Goal: Task Accomplishment & Management: Use online tool/utility

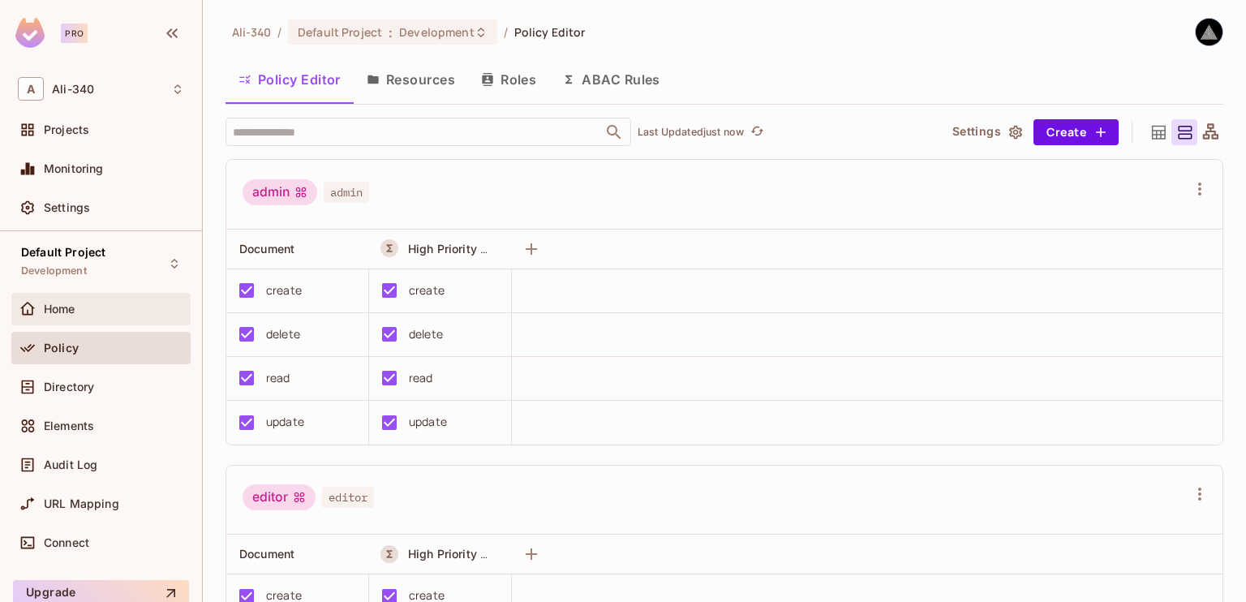
click at [94, 318] on div "Home" at bounding box center [100, 309] width 179 height 32
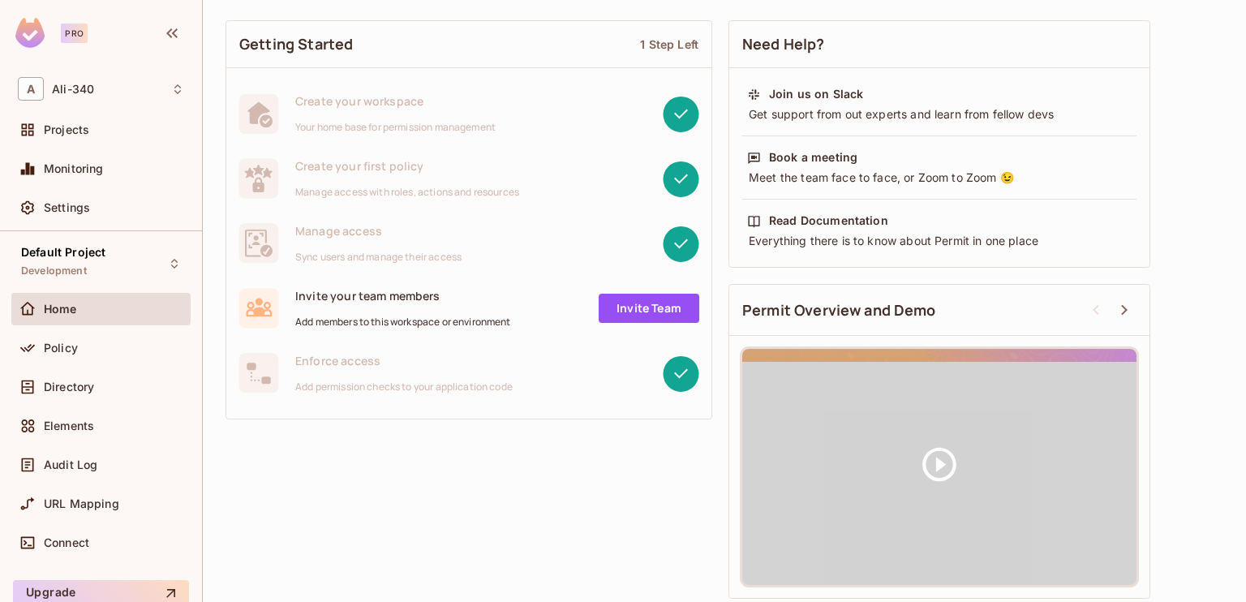
scroll to position [101, 0]
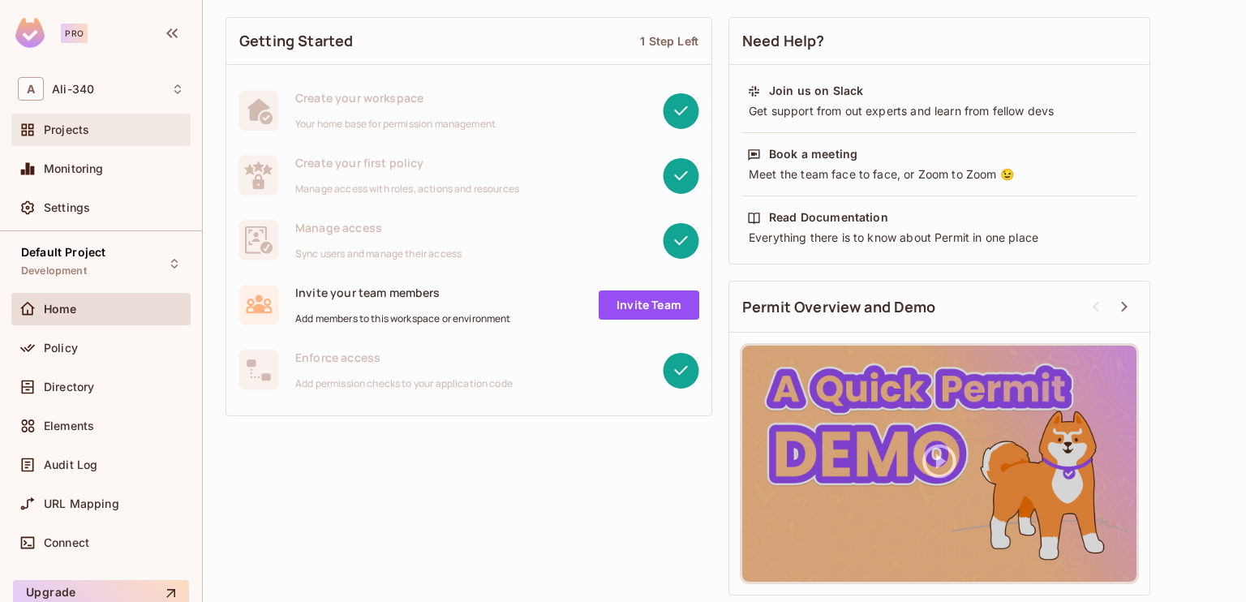
click at [82, 126] on span "Projects" at bounding box center [66, 129] width 45 height 13
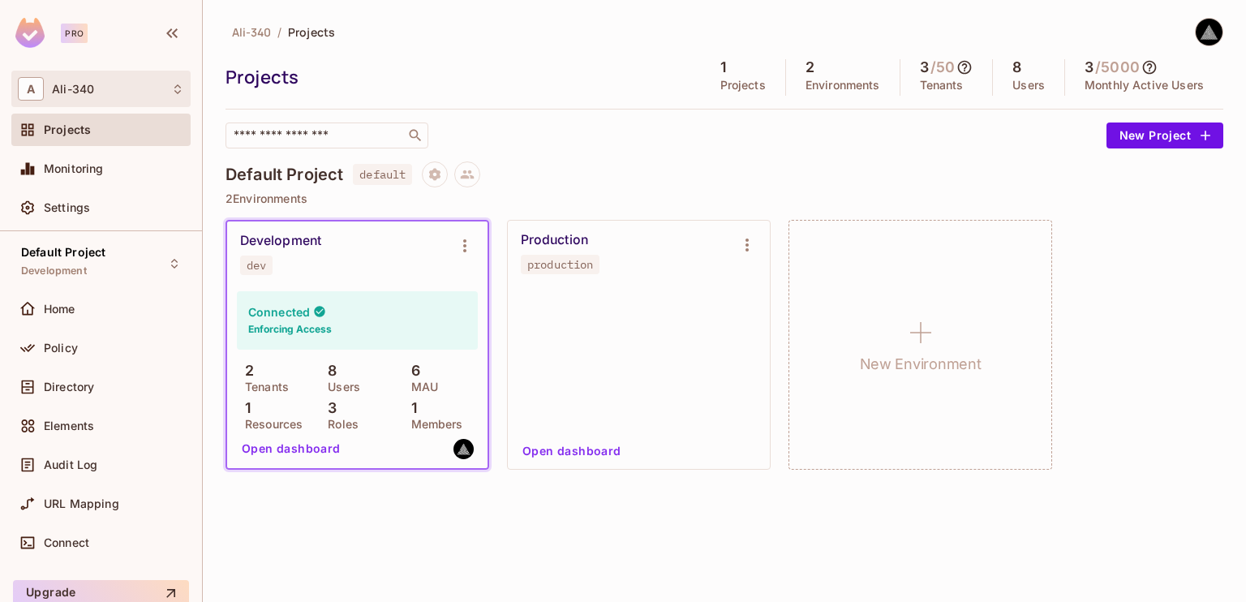
click at [86, 90] on span "Ali-340" at bounding box center [73, 89] width 42 height 13
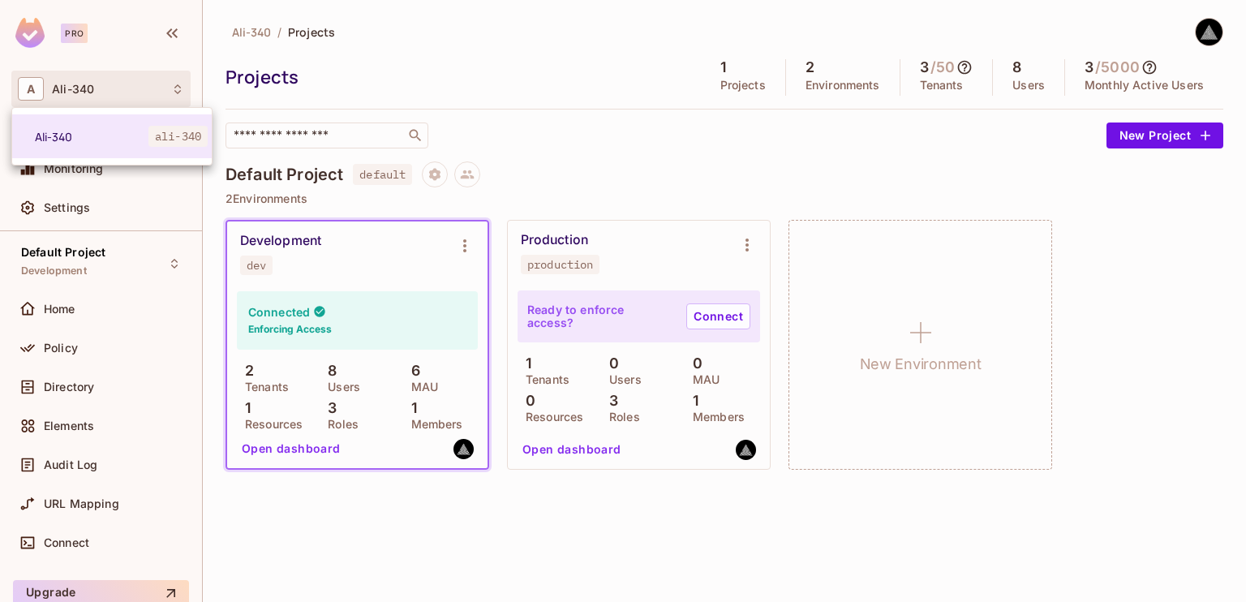
click at [47, 552] on div at bounding box center [623, 301] width 1246 height 602
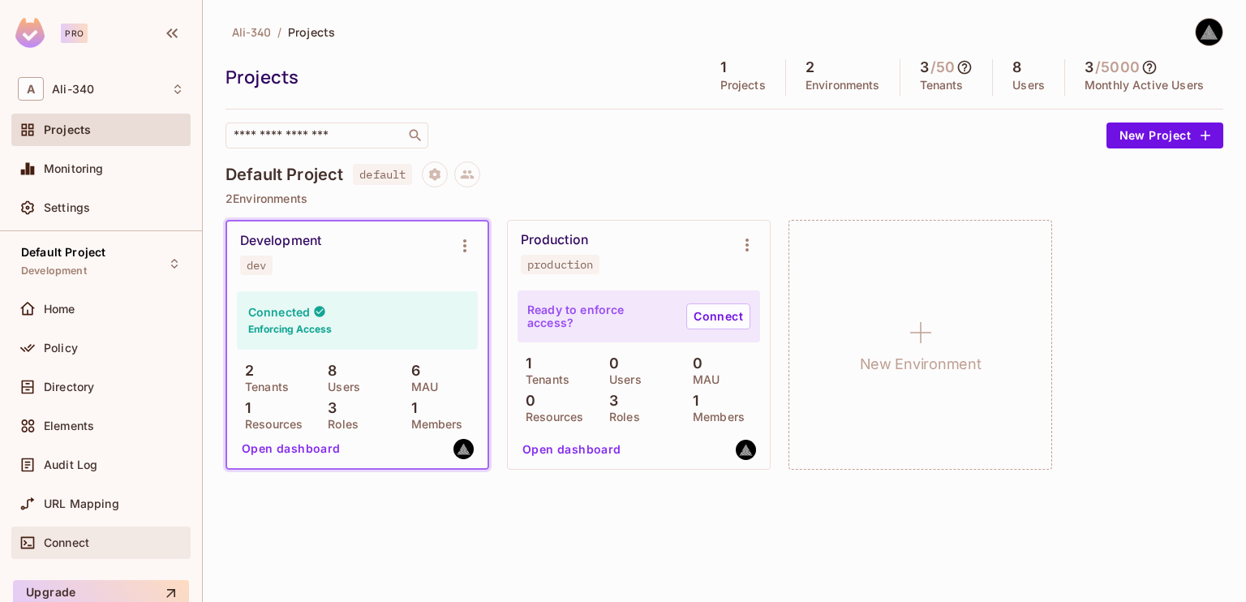
click at [50, 544] on span "Connect" at bounding box center [66, 542] width 45 height 13
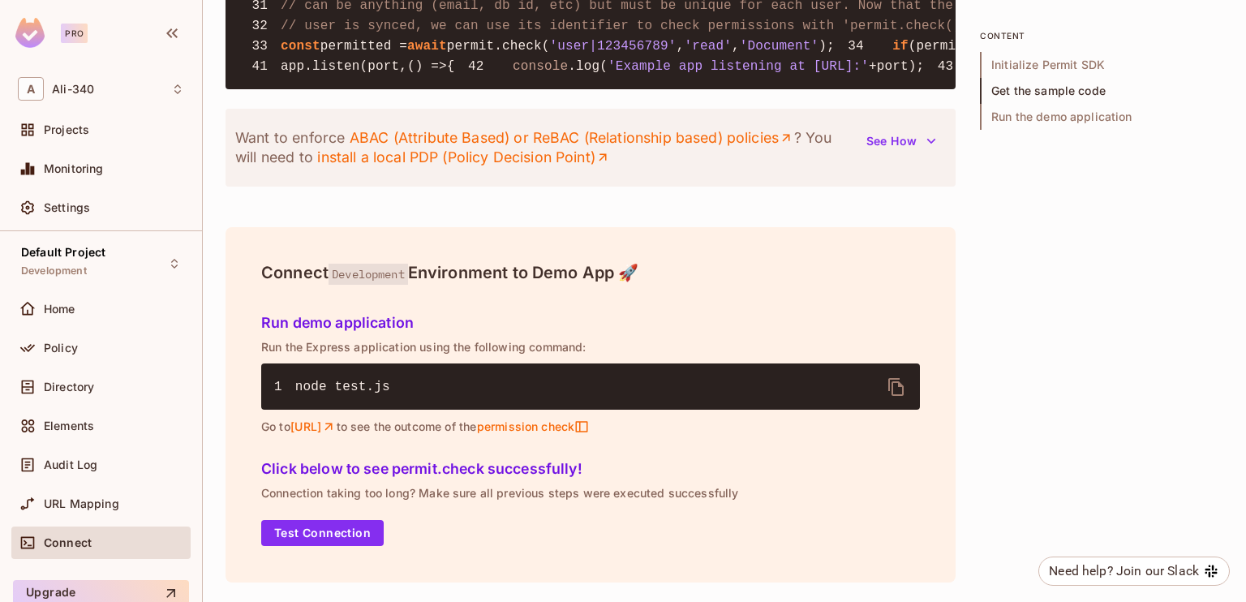
scroll to position [2029, 0]
click at [928, 149] on icon "button" at bounding box center [931, 141] width 16 height 16
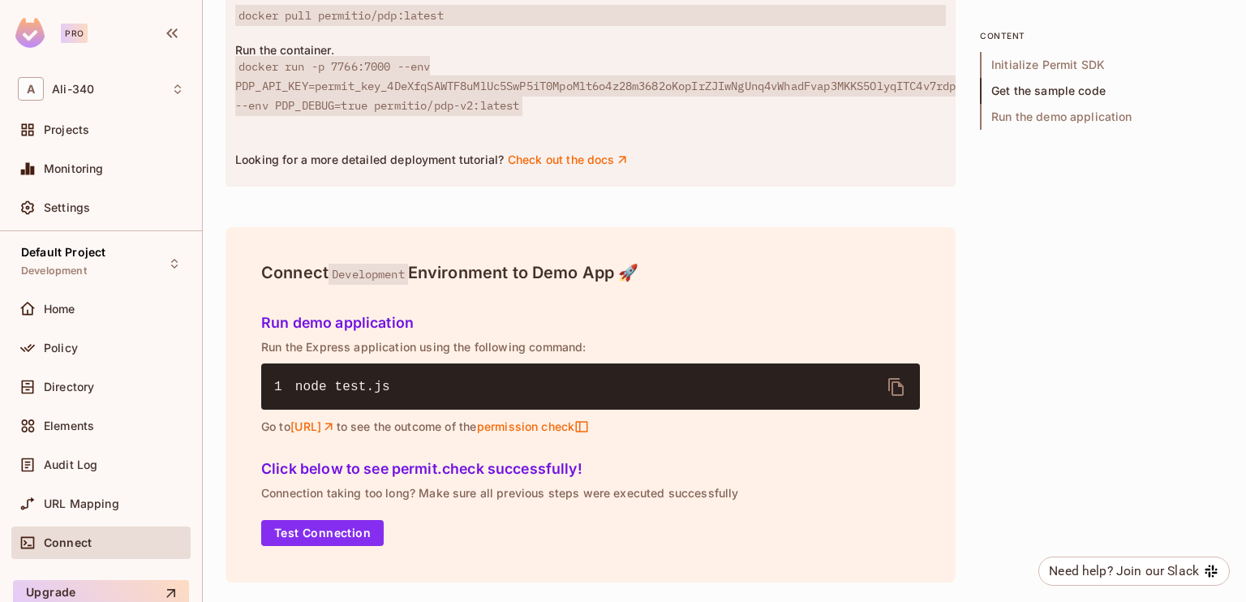
click at [605, 167] on div "A PDP (Policy Decision Point) is a ready-made microservice for authorization yo…" at bounding box center [590, 61] width 711 height 211
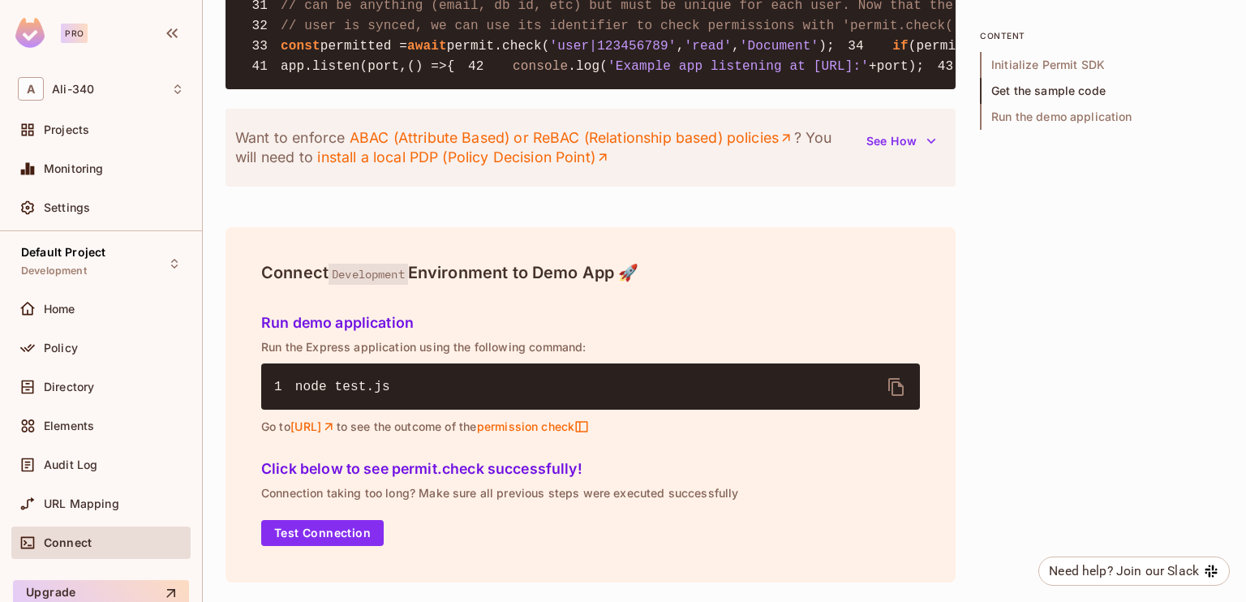
scroll to position [2080, 0]
click at [353, 283] on span "Development" at bounding box center [369, 274] width 80 height 21
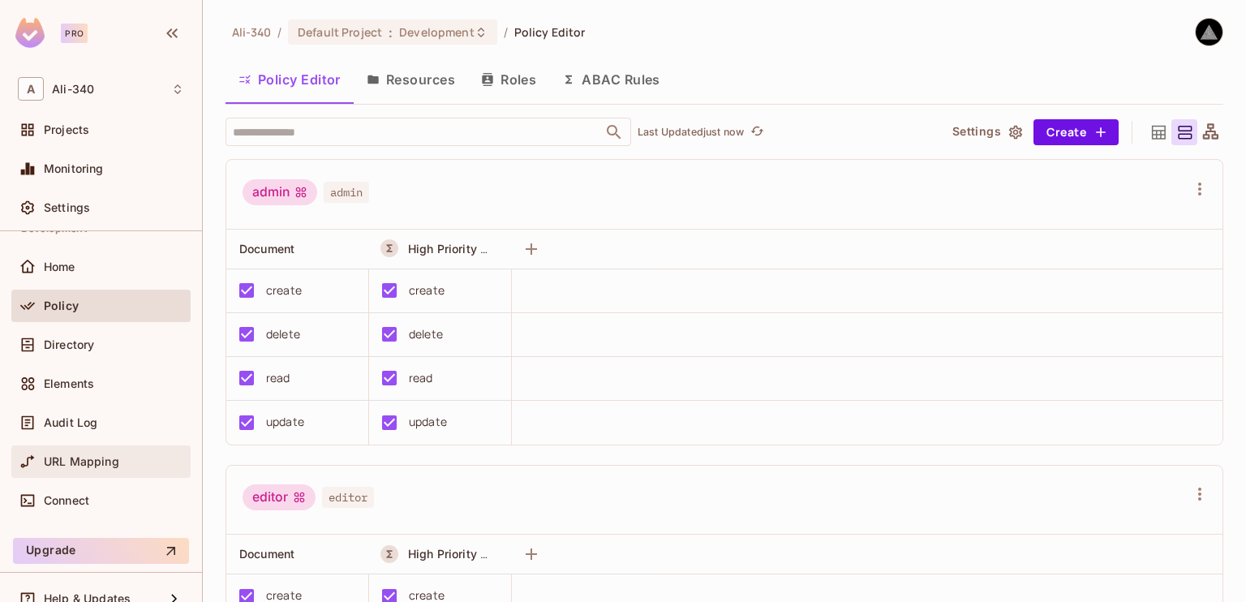
scroll to position [63, 0]
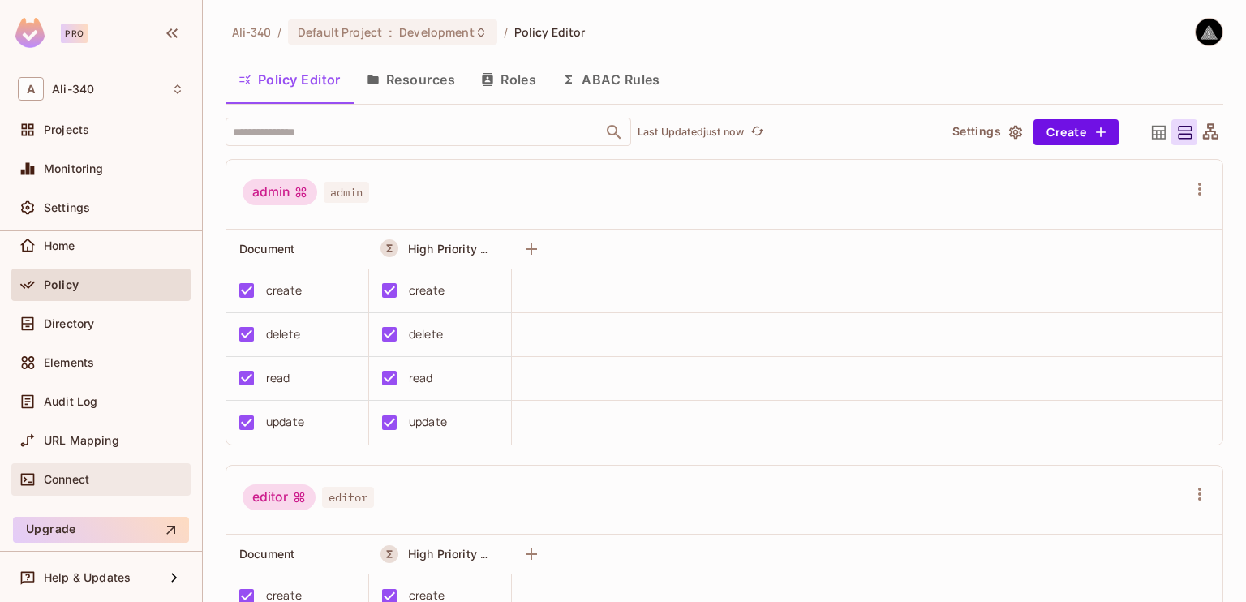
click at [74, 476] on span "Connect" at bounding box center [66, 479] width 45 height 13
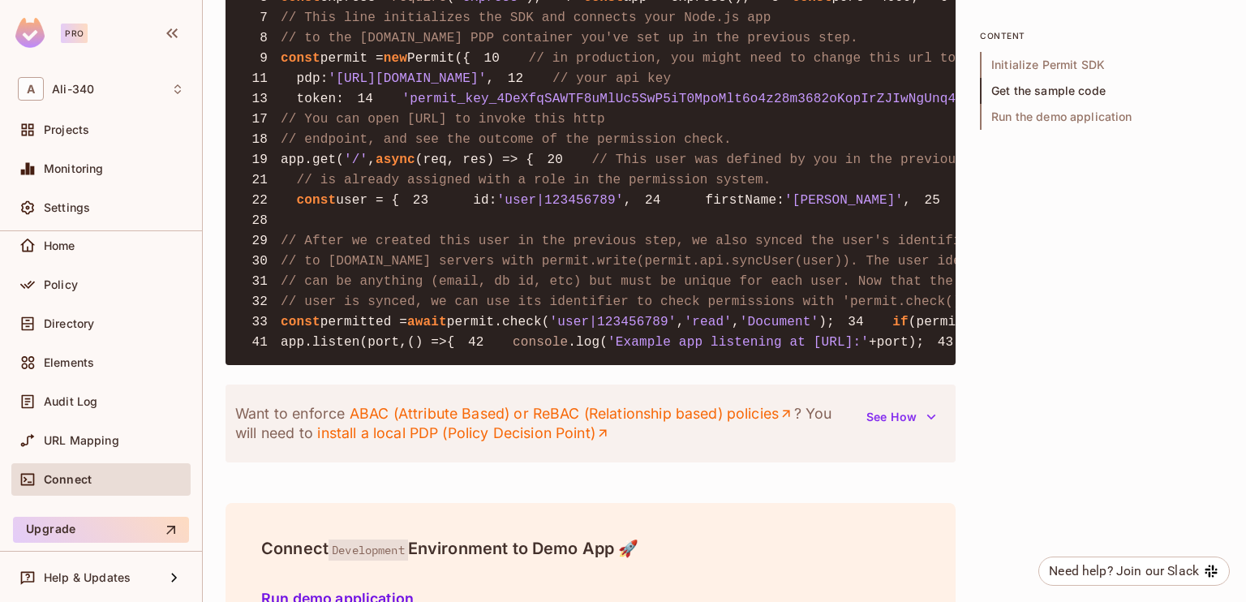
scroll to position [1217, 0]
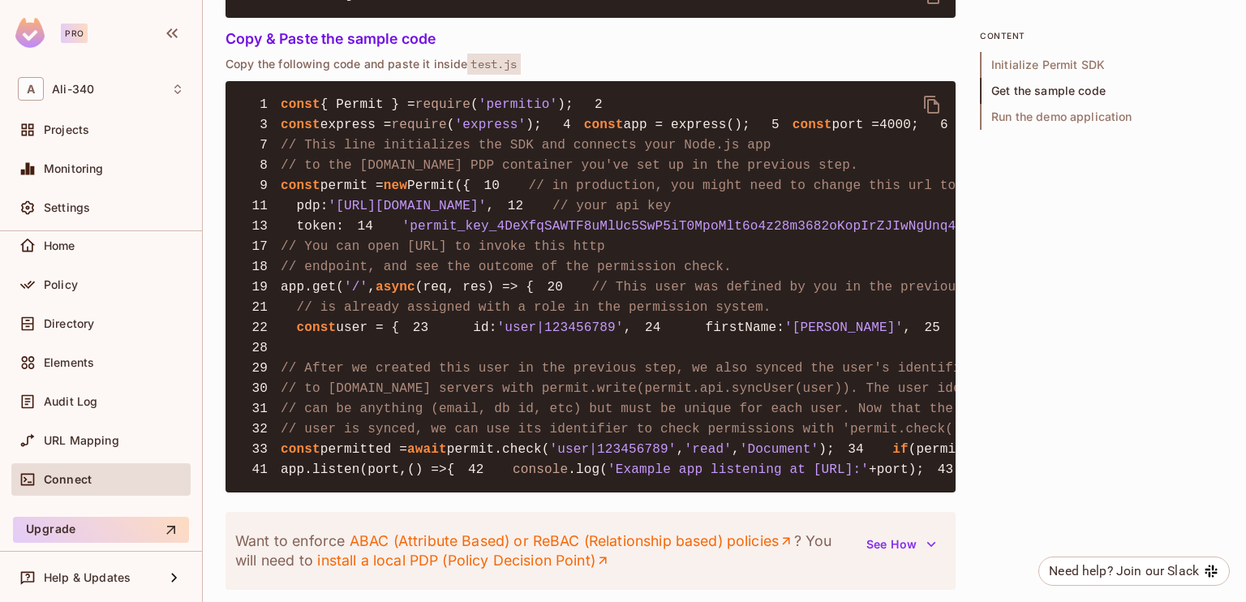
drag, startPoint x: 388, startPoint y: 297, endPoint x: 518, endPoint y: 299, distance: 129.8
click at [487, 213] on span "'[URL][DOMAIN_NAME]'" at bounding box center [408, 206] width 158 height 15
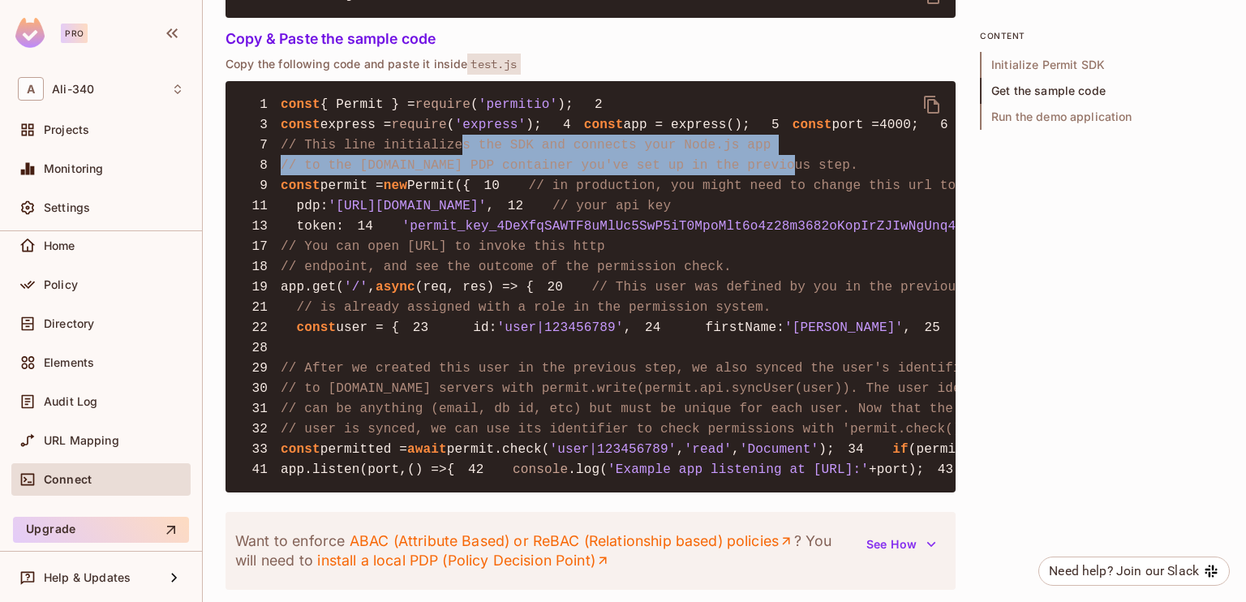
drag, startPoint x: 451, startPoint y: 220, endPoint x: 756, endPoint y: 232, distance: 305.3
click at [756, 173] on span "// to the [DOMAIN_NAME] PDP container you've set up in the previous step." at bounding box center [570, 165] width 578 height 15
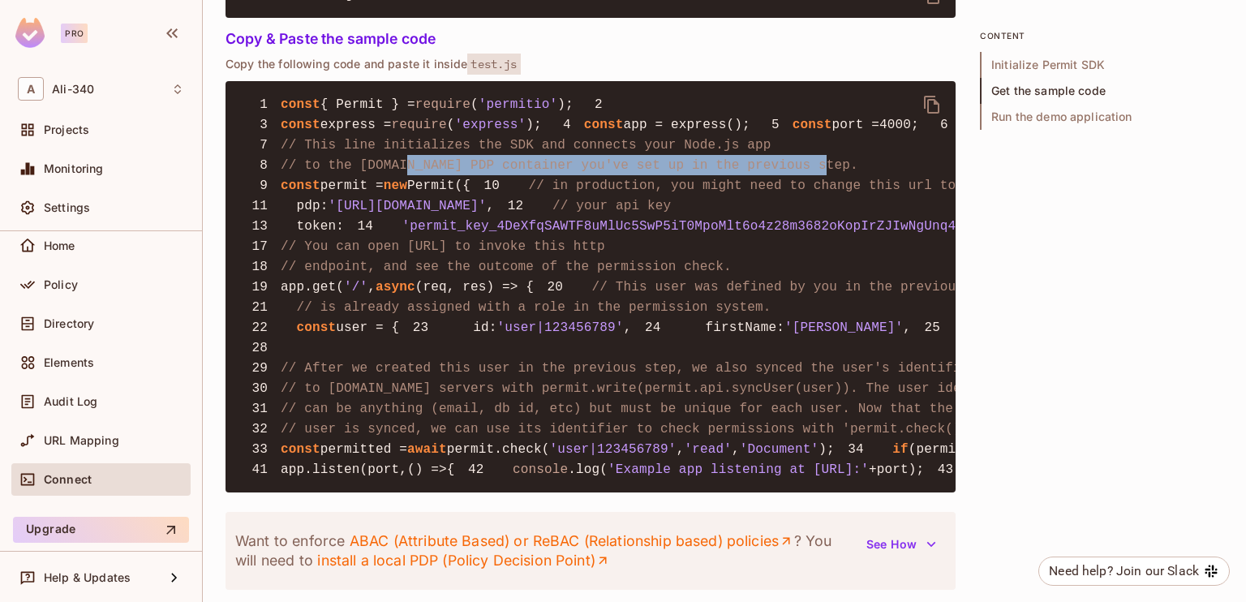
drag, startPoint x: 789, startPoint y: 240, endPoint x: 399, endPoint y: 230, distance: 389.6
click at [399, 230] on pre "1 const { Permit } = require ( 'permitio' ); 2 3 const express = require ( 'exp…" at bounding box center [591, 286] width 730 height 411
click at [399, 173] on span "// to the [DOMAIN_NAME] PDP container you've set up in the previous step." at bounding box center [570, 165] width 578 height 15
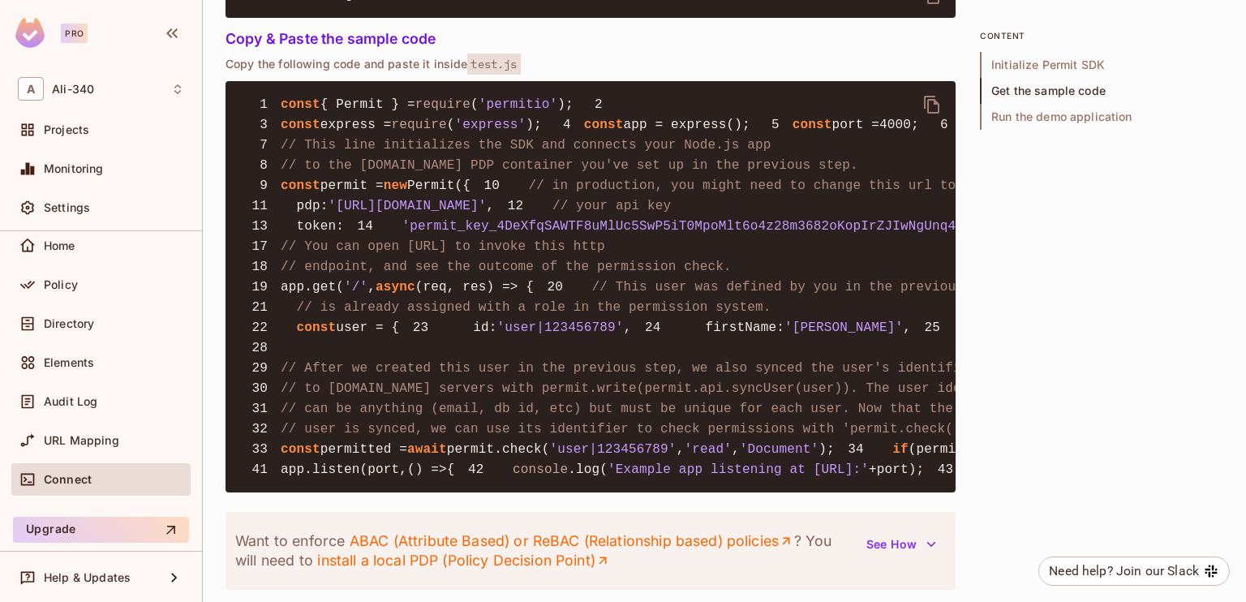
click at [404, 213] on span "'[URL][DOMAIN_NAME]'" at bounding box center [408, 206] width 158 height 15
click at [457, 318] on pre "1 const { Permit } = require ( 'permitio' ); 2 3 const express = require ( 'exp…" at bounding box center [591, 286] width 730 height 411
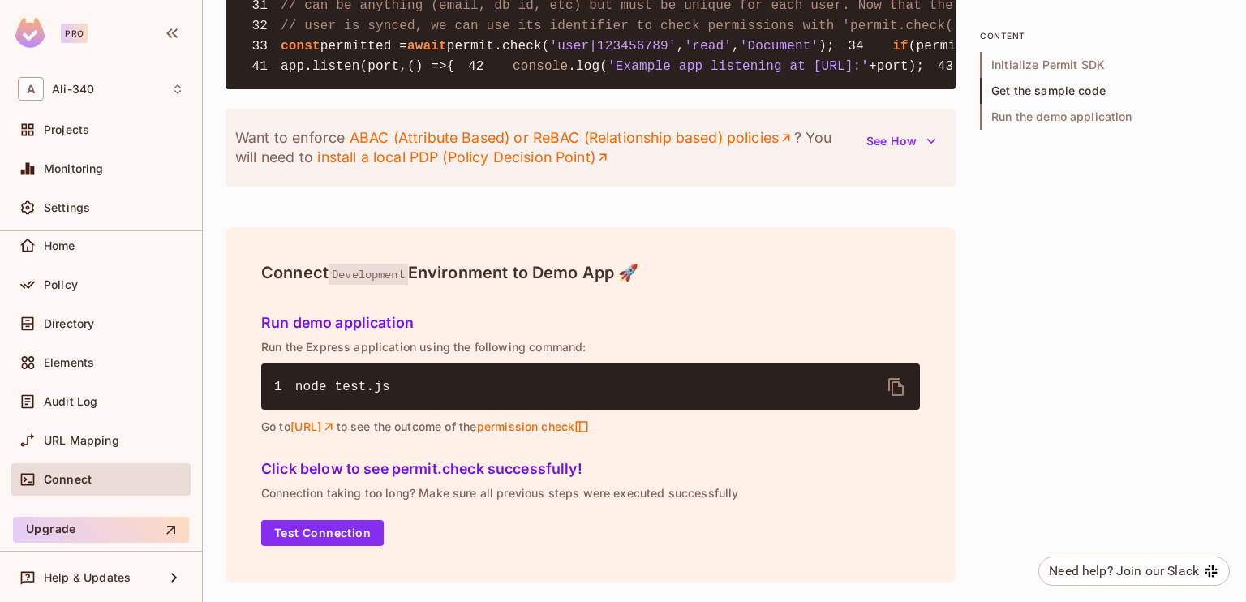
scroll to position [2029, 0]
click at [926, 149] on icon "button" at bounding box center [931, 141] width 16 height 16
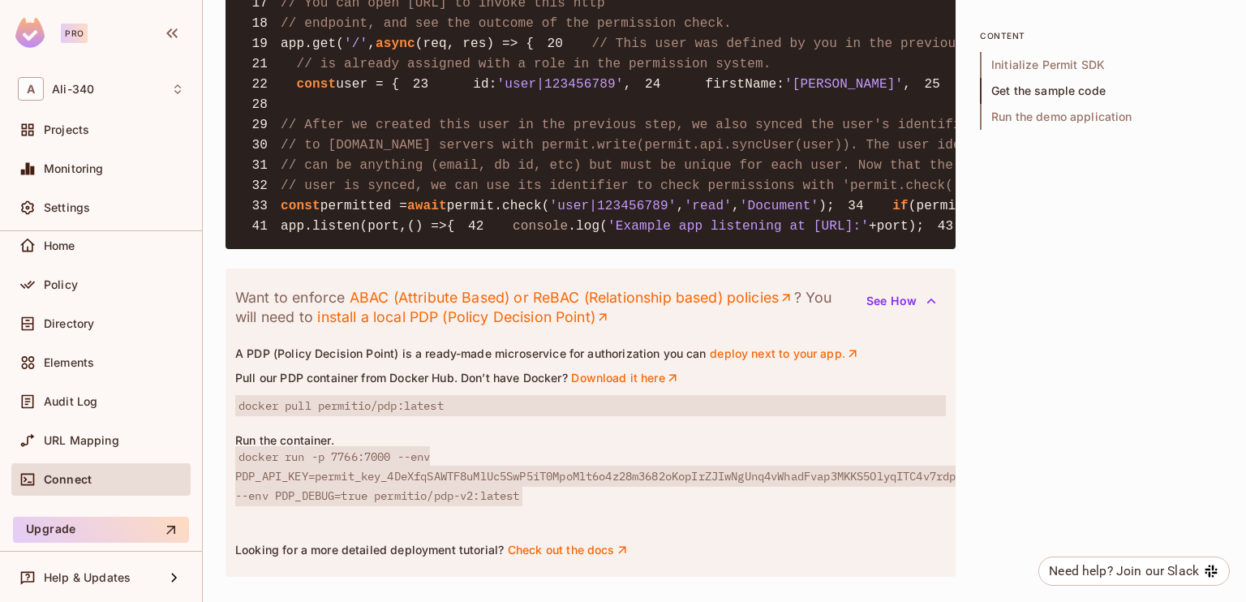
scroll to position [1298, 0]
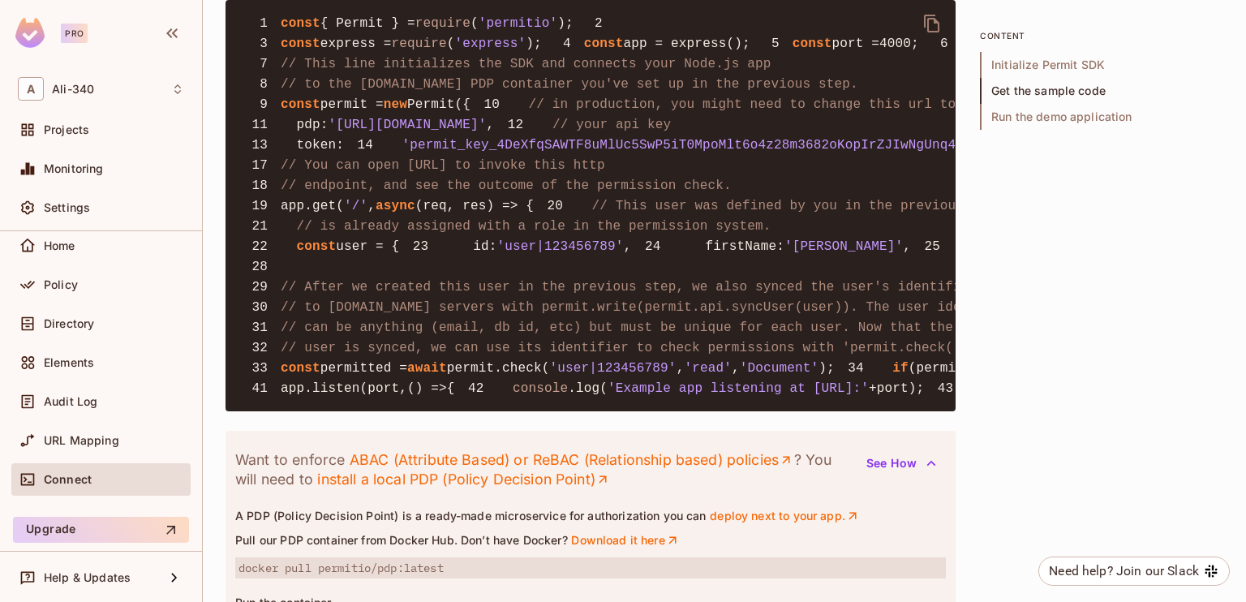
click at [349, 132] on span "'[URL][DOMAIN_NAME]'" at bounding box center [408, 125] width 158 height 15
copy code "pdp : 'https://cloudpdp.api.permit.io' , 12"
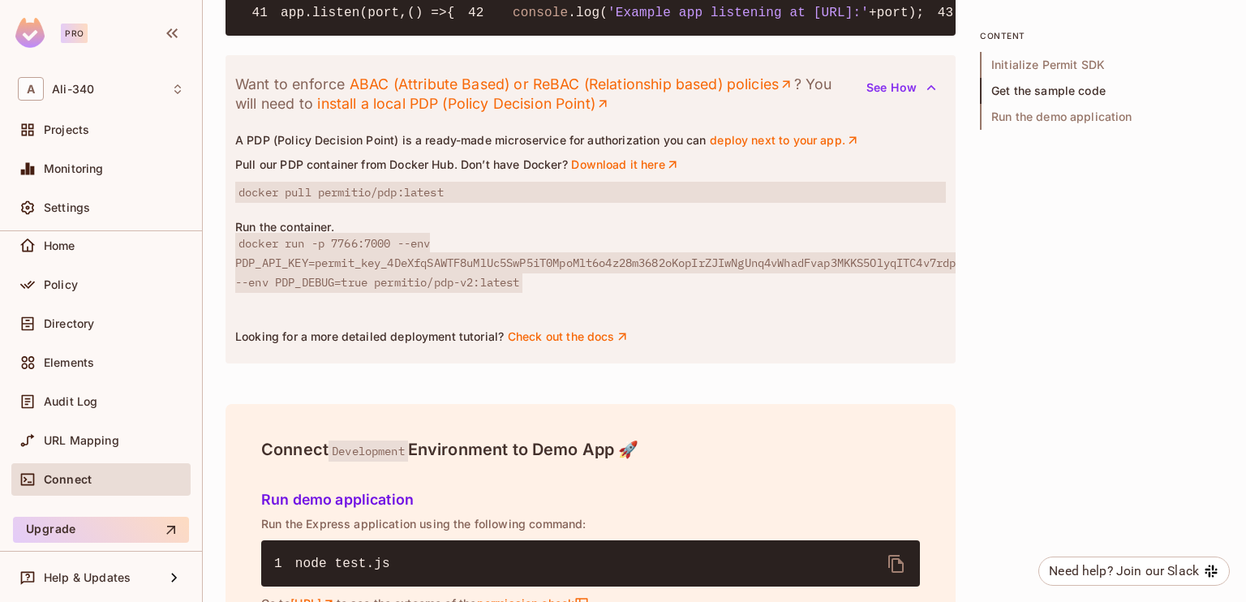
scroll to position [1106, 0]
